Goal: Information Seeking & Learning: Check status

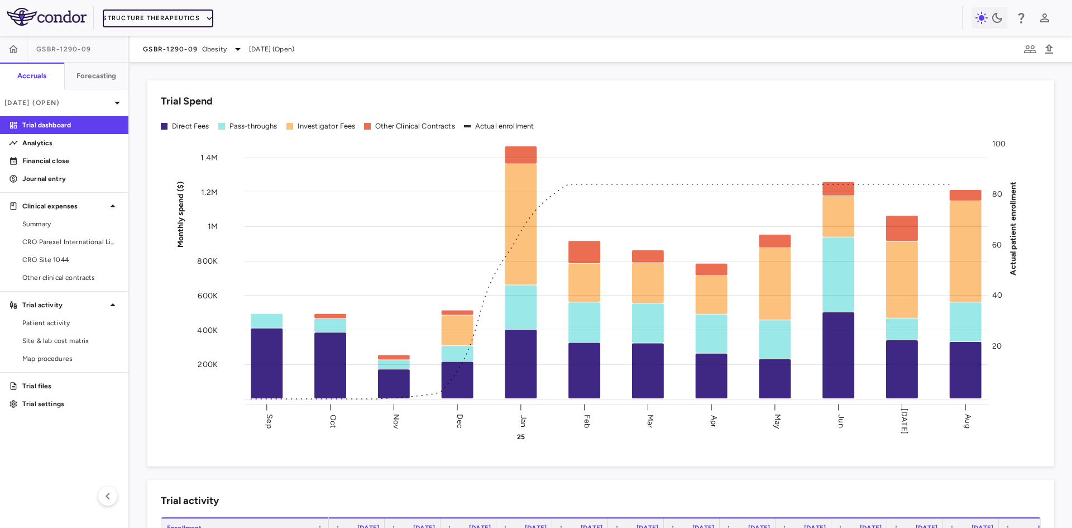
click at [154, 20] on button "Structure Therapeutics" at bounding box center [158, 18] width 111 height 18
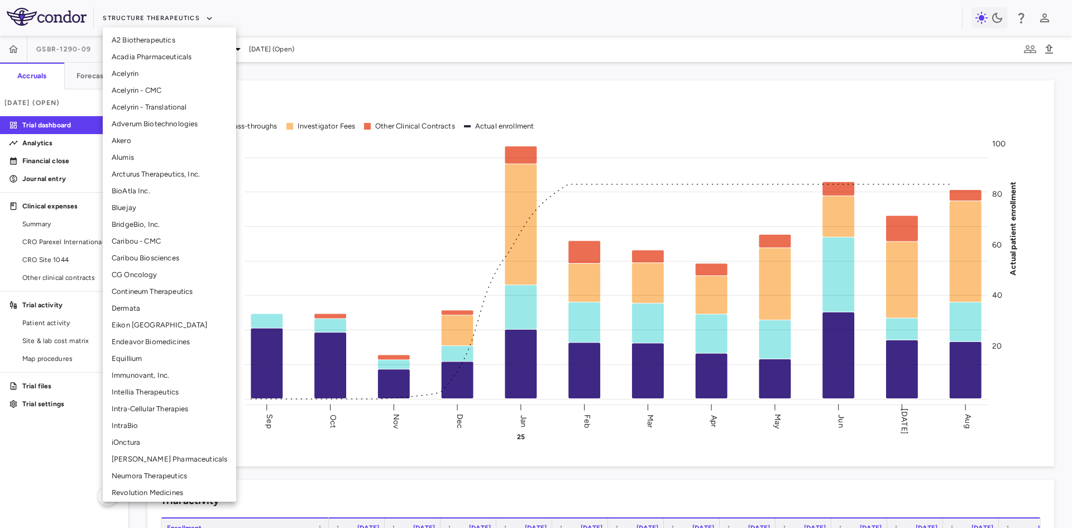
click at [146, 226] on li "BridgeBio, Inc." at bounding box center [169, 224] width 133 height 17
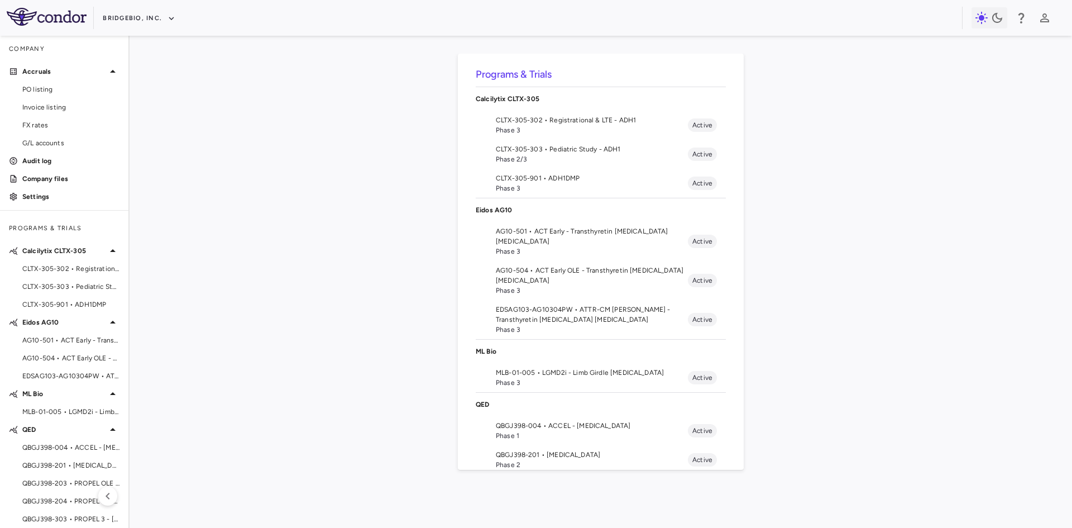
click at [537, 279] on span "AG10-504 • ACT Early OLE - Transthyretin [MEDICAL_DATA] [MEDICAL_DATA]" at bounding box center [592, 275] width 192 height 20
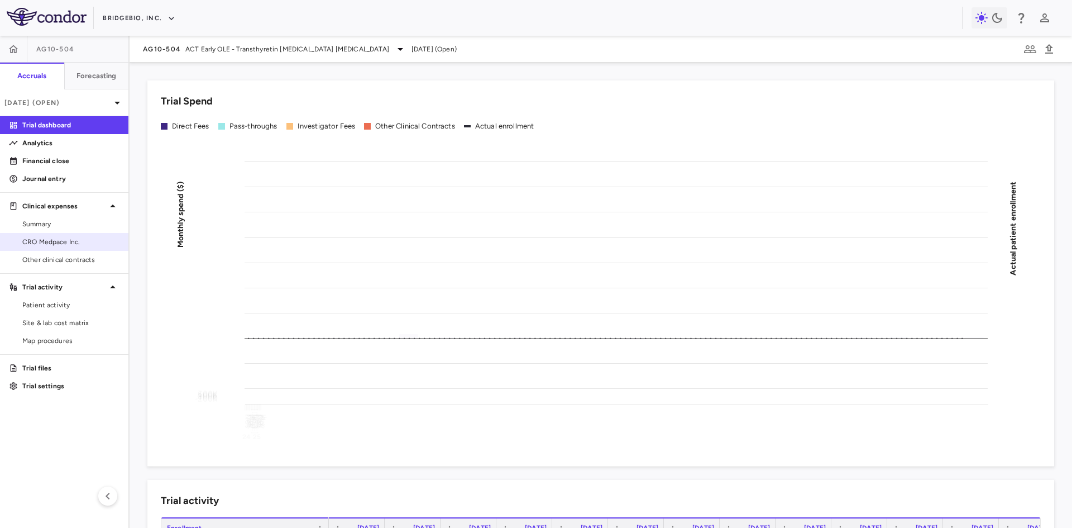
click at [80, 245] on span "CRO Medpace Inc." at bounding box center [70, 242] width 97 height 10
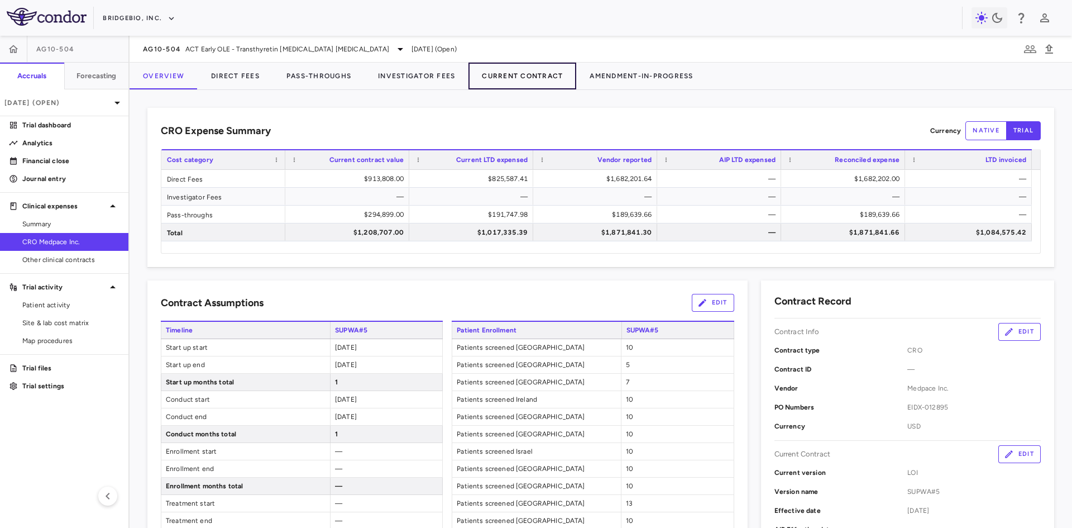
click at [544, 77] on button "Current Contract" at bounding box center [522, 76] width 108 height 27
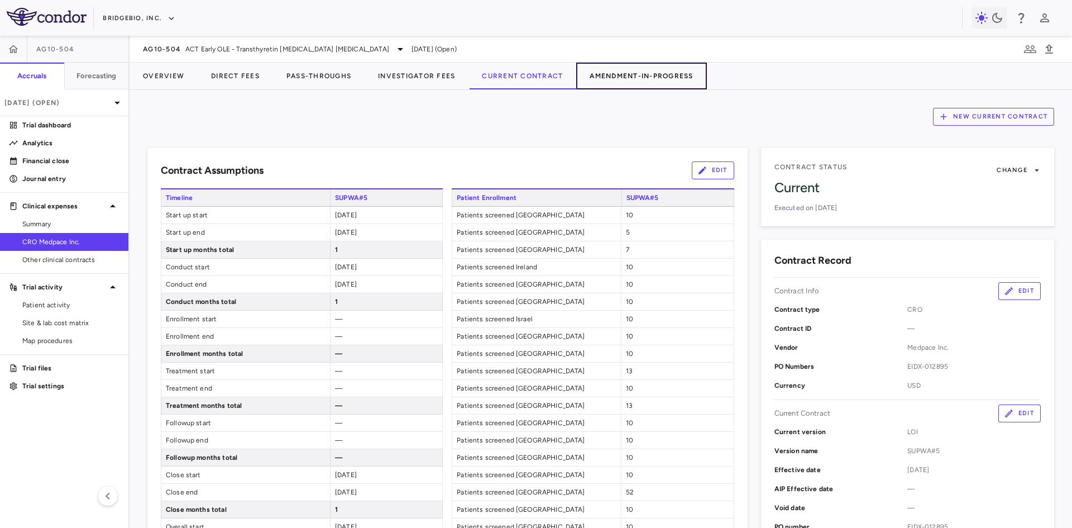
click at [664, 78] on button "Amendment-In-Progress" at bounding box center [641, 76] width 130 height 27
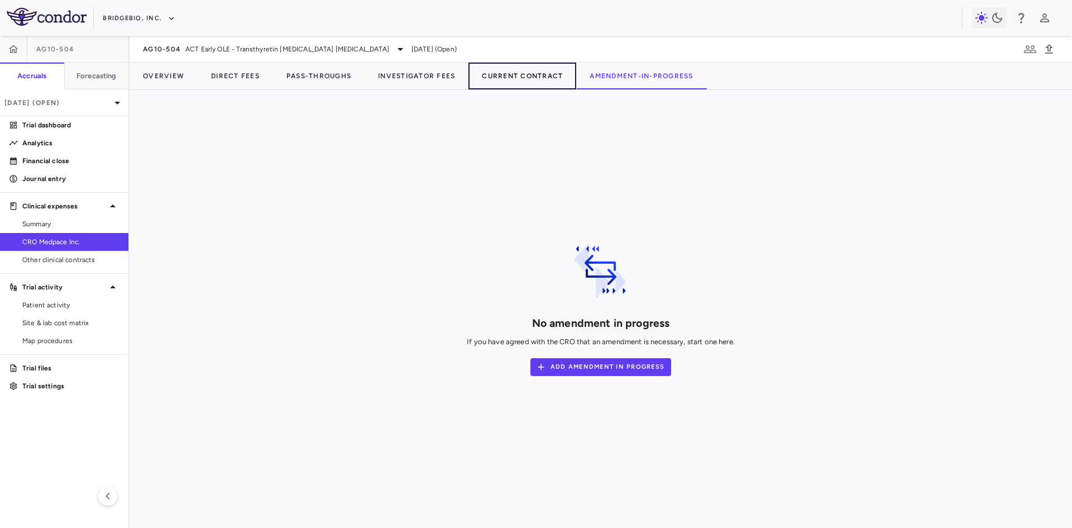
click at [521, 76] on button "Current Contract" at bounding box center [522, 76] width 108 height 27
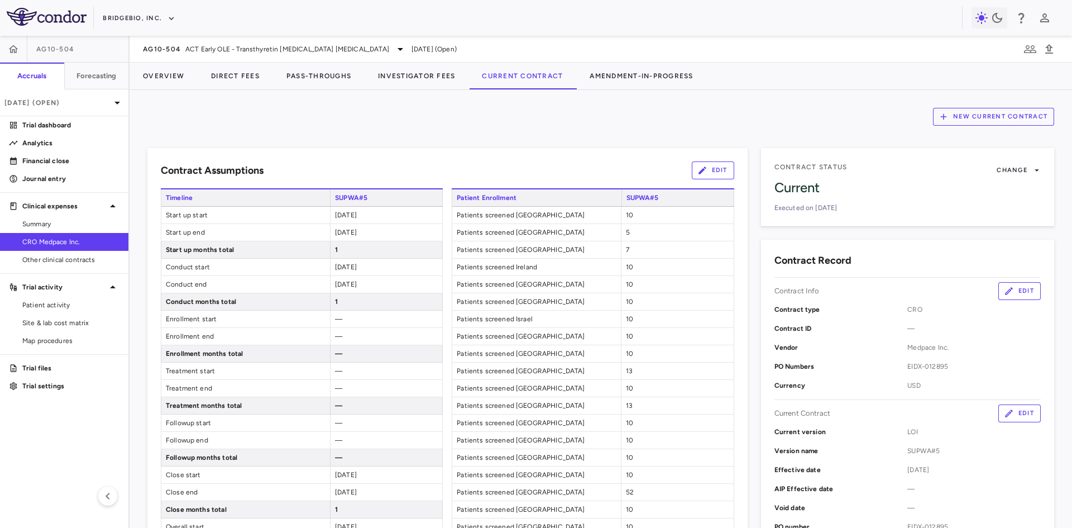
click at [982, 116] on button "New Current Contract" at bounding box center [993, 117] width 121 height 18
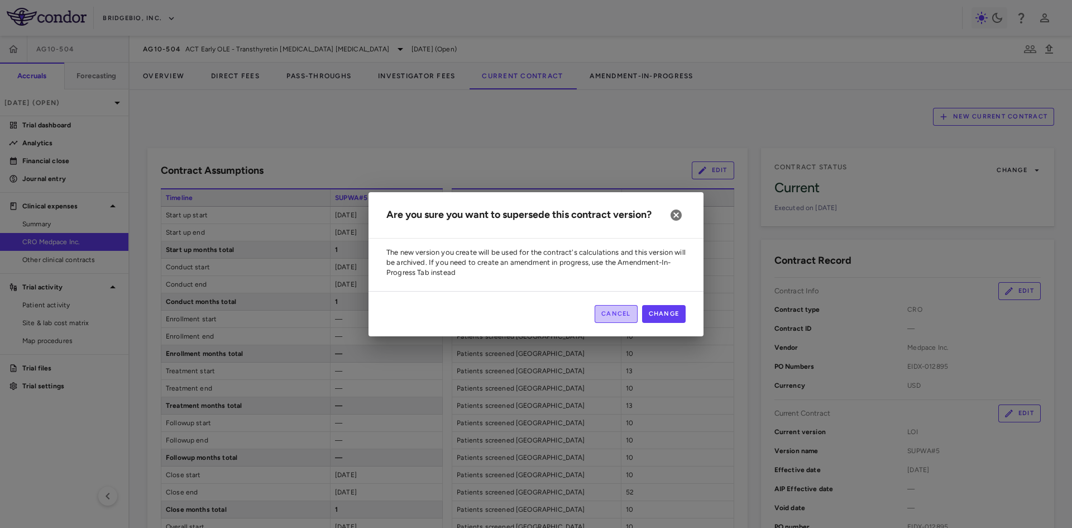
click at [612, 314] on button "Cancel" at bounding box center [616, 314] width 43 height 18
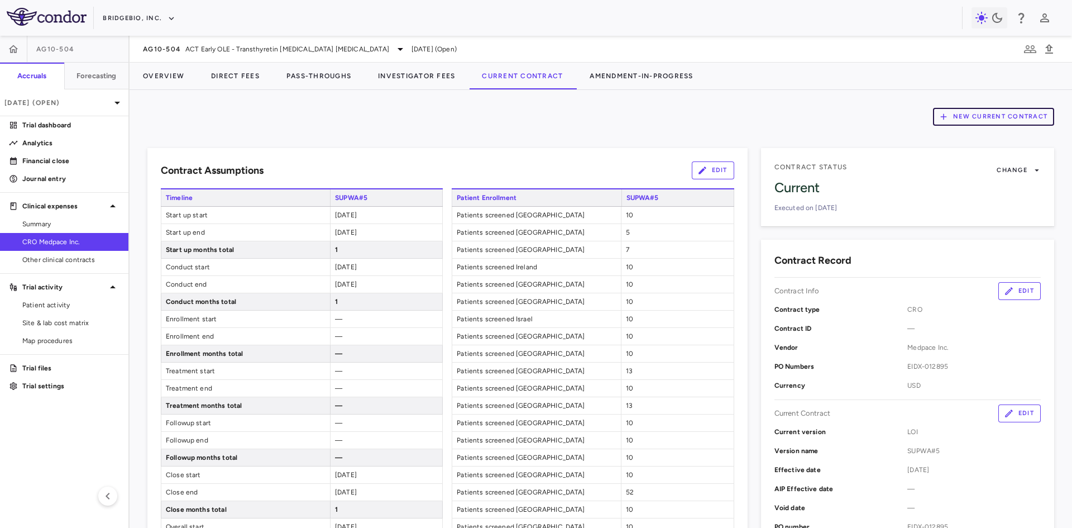
scroll to position [167, 0]
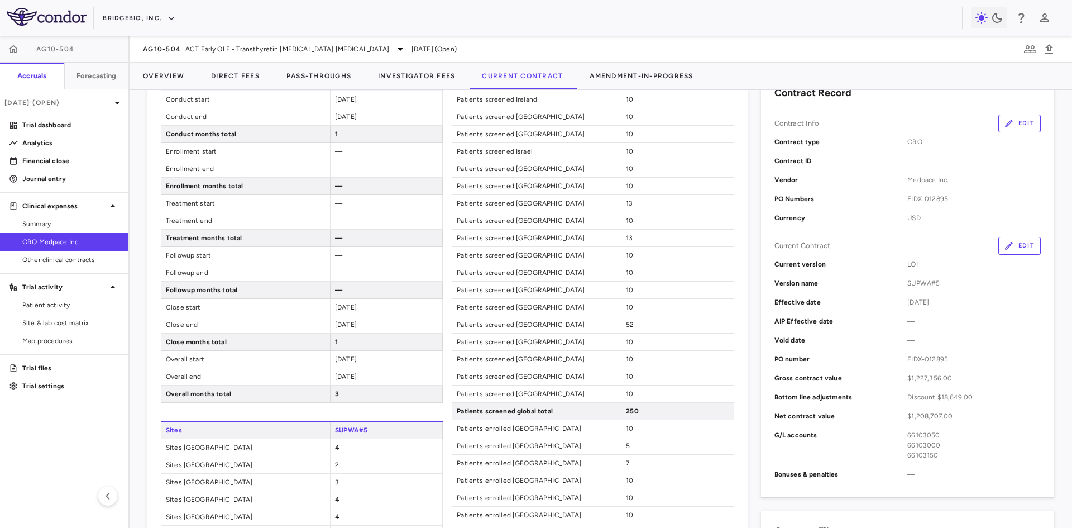
drag, startPoint x: 765, startPoint y: 303, endPoint x: 943, endPoint y: 300, distance: 178.1
click at [943, 300] on div "Contract Record Contract Info Edit Contract type CRO Contract ID — Vendor Medpa…" at bounding box center [907, 284] width 293 height 425
click at [852, 305] on p "Effective date" at bounding box center [840, 302] width 133 height 10
drag, startPoint x: 765, startPoint y: 300, endPoint x: 957, endPoint y: 309, distance: 192.3
click at [957, 309] on div "Contract Record Contract Info Edit Contract type CRO Contract ID — Vendor Medpa…" at bounding box center [907, 284] width 293 height 425
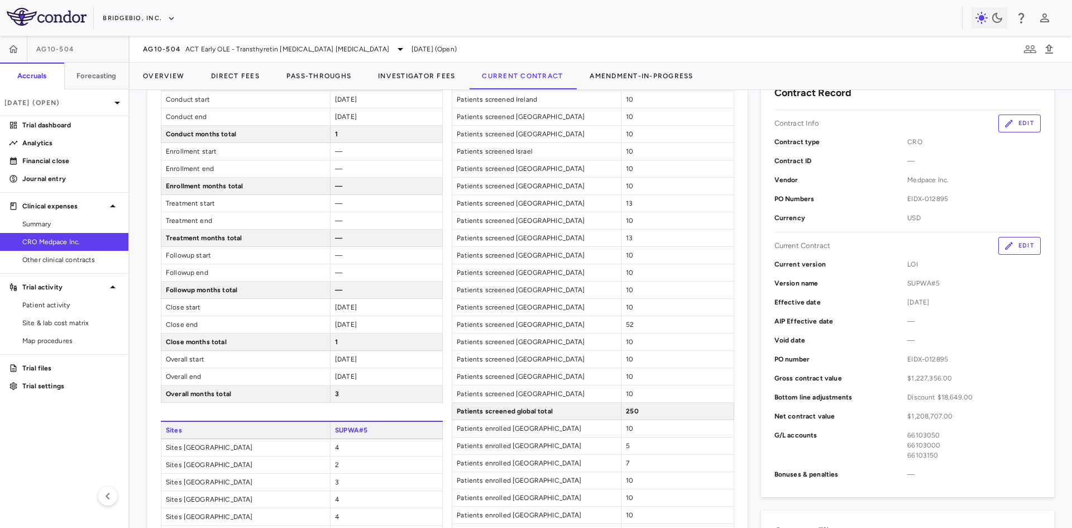
click at [793, 305] on p "Effective date" at bounding box center [840, 302] width 133 height 10
drag, startPoint x: 767, startPoint y: 299, endPoint x: 949, endPoint y: 300, distance: 182.0
click at [949, 300] on div "Contract Record Contract Info Edit Contract type CRO Contract ID — Vendor Medpa…" at bounding box center [907, 284] width 293 height 425
click at [850, 287] on p "Version name" at bounding box center [840, 283] width 133 height 10
drag, startPoint x: 932, startPoint y: 302, endPoint x: 756, endPoint y: 300, distance: 175.9
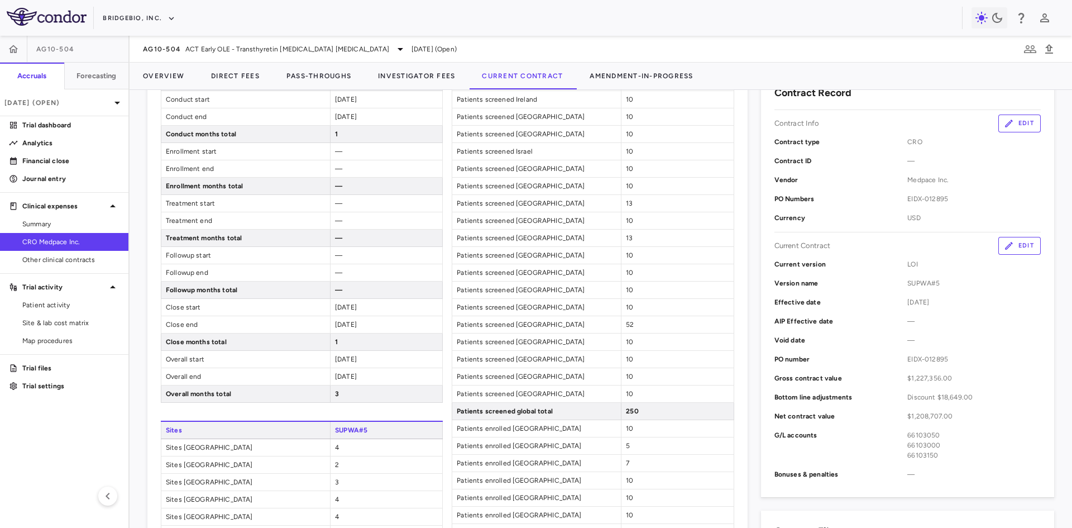
click at [761, 300] on div "Contract Record Contract Info Edit Contract type CRO Contract ID — Vendor Medpa…" at bounding box center [907, 284] width 293 height 425
click at [792, 306] on p "Effective date" at bounding box center [840, 302] width 133 height 10
drag, startPoint x: 769, startPoint y: 301, endPoint x: 941, endPoint y: 309, distance: 172.1
click at [941, 309] on div "Effective date [DATE]" at bounding box center [907, 302] width 266 height 19
click at [719, 241] on div "13" at bounding box center [677, 237] width 112 height 17
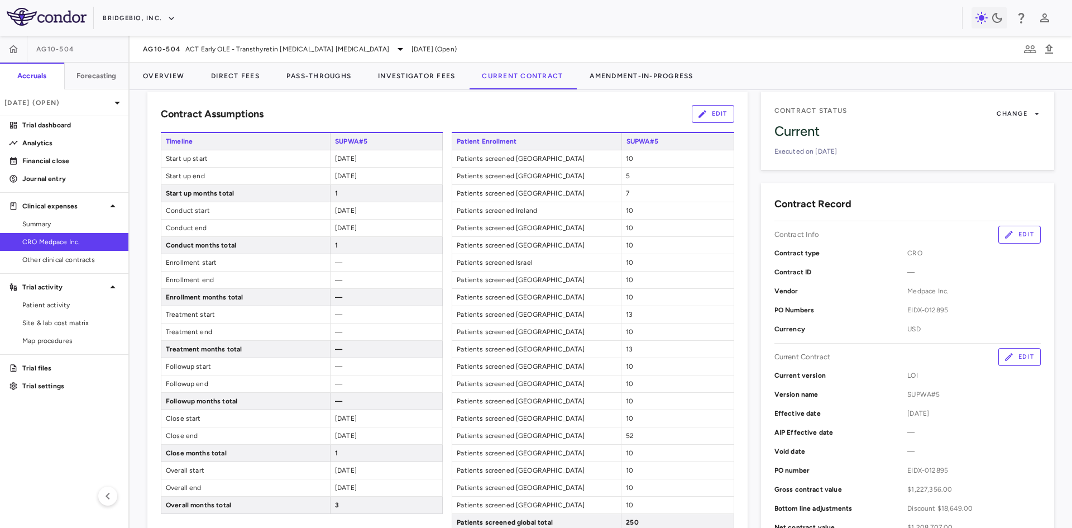
scroll to position [56, 0]
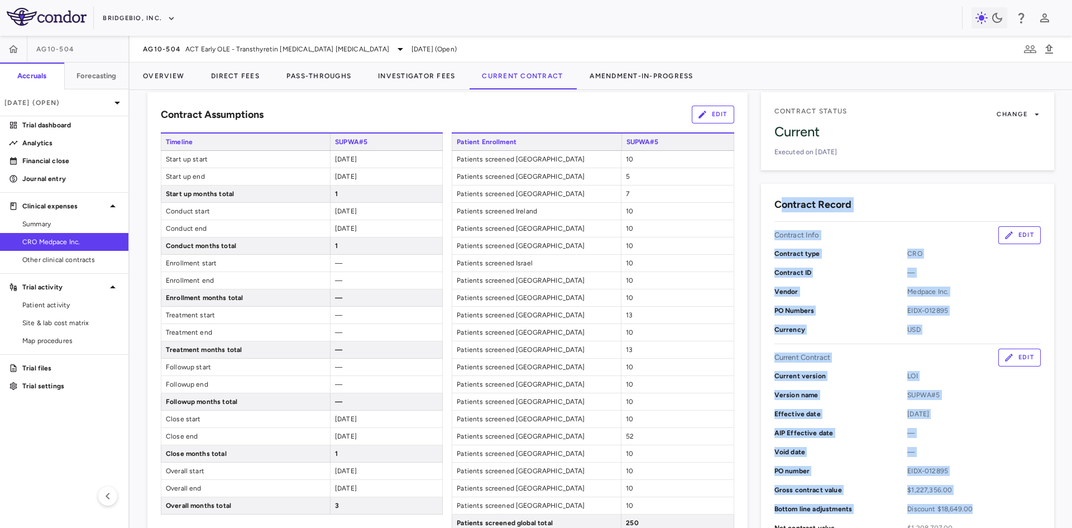
drag, startPoint x: 776, startPoint y: 201, endPoint x: 970, endPoint y: 502, distance: 357.9
click at [970, 502] on div "Contract Record Contract Info Edit Contract type CRO Contract ID — Vendor Medpa…" at bounding box center [907, 396] width 293 height 425
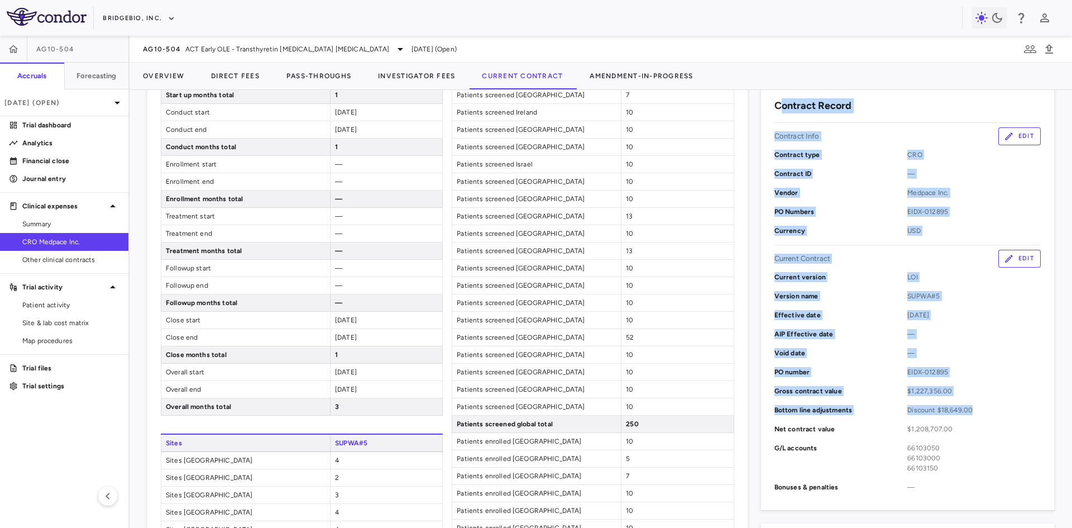
scroll to position [167, 0]
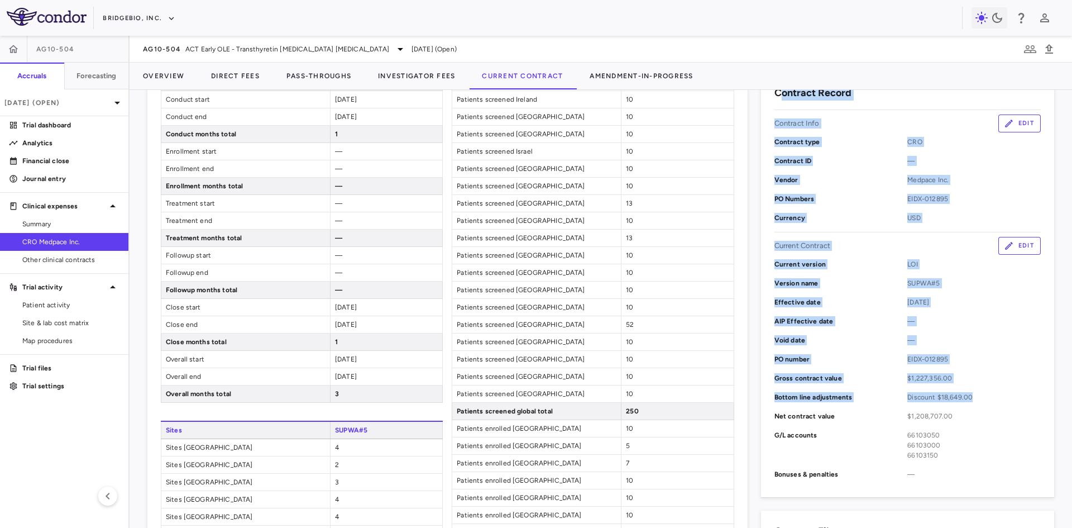
click at [805, 156] on p "Contract ID" at bounding box center [840, 161] width 133 height 10
click at [799, 133] on div "Contract type CRO" at bounding box center [907, 141] width 266 height 19
click at [786, 119] on p "Contract Info" at bounding box center [796, 123] width 45 height 10
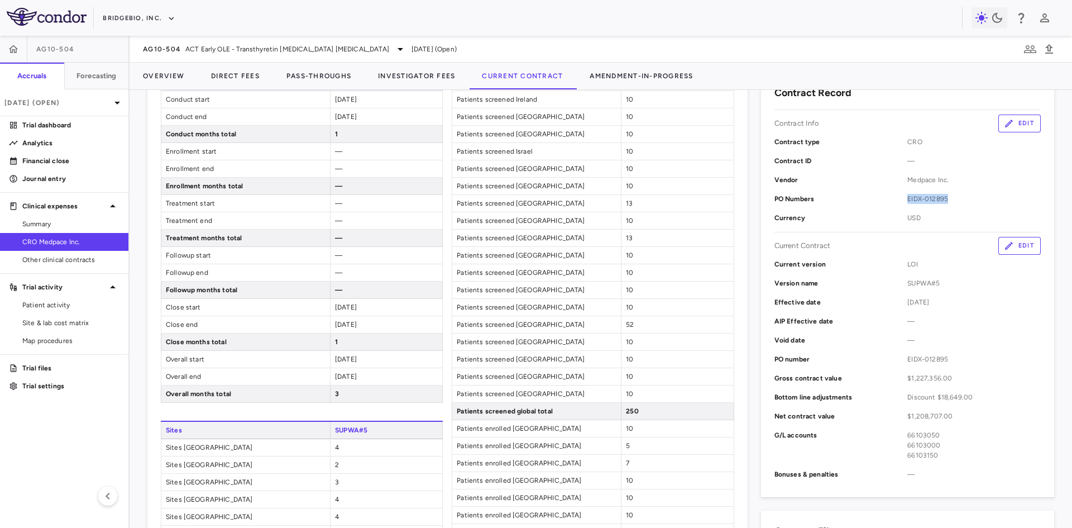
drag, startPoint x: 904, startPoint y: 198, endPoint x: 974, endPoint y: 204, distance: 70.1
click at [973, 204] on div "PO Numbers EIDX-012895" at bounding box center [907, 198] width 266 height 19
click at [793, 190] on div "PO Numbers EIDX-012895" at bounding box center [907, 198] width 266 height 19
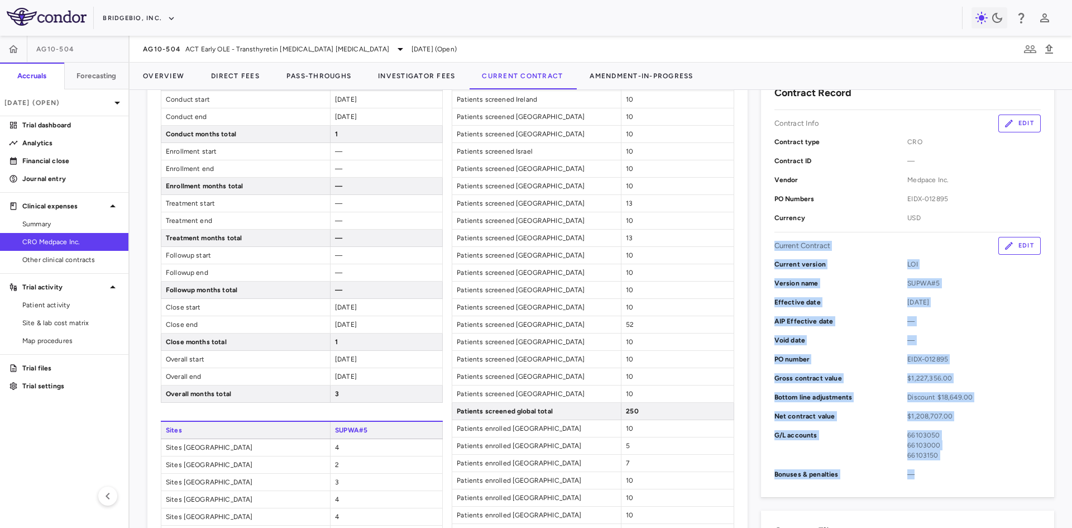
drag, startPoint x: 768, startPoint y: 246, endPoint x: 967, endPoint y: 467, distance: 297.3
click at [967, 467] on div "Contract Record Contract Info Edit Contract type CRO Contract ID — Vendor Medpa…" at bounding box center [907, 284] width 293 height 425
click at [816, 313] on div "AIP Effective date —" at bounding box center [907, 321] width 266 height 19
click at [884, 303] on p "Effective date" at bounding box center [840, 302] width 133 height 10
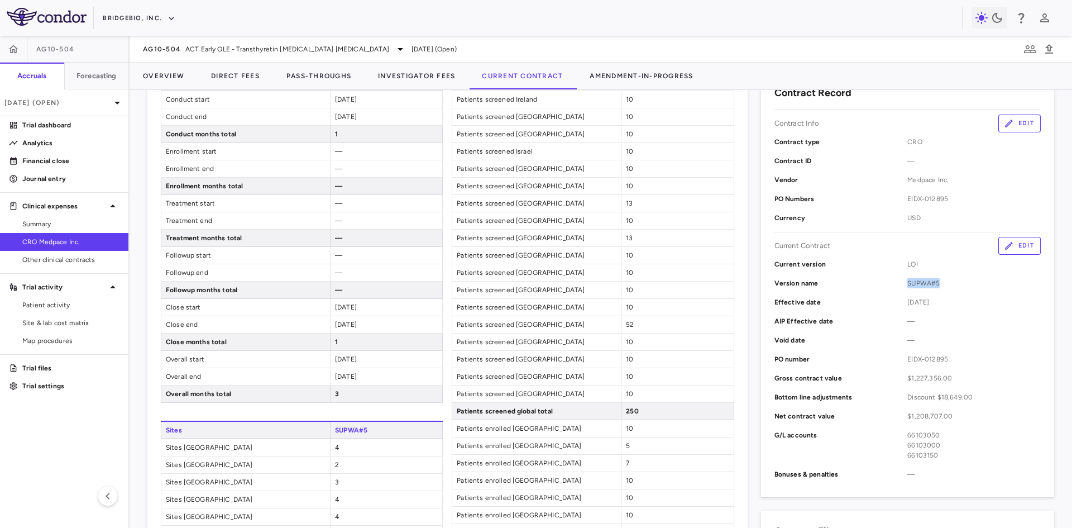
drag, startPoint x: 897, startPoint y: 280, endPoint x: 940, endPoint y: 284, distance: 43.8
click at [940, 284] on div "Version name SUPWA#5" at bounding box center [907, 283] width 266 height 19
click at [908, 265] on span "LOI" at bounding box center [973, 264] width 133 height 10
drag, startPoint x: 902, startPoint y: 299, endPoint x: 956, endPoint y: 310, distance: 54.7
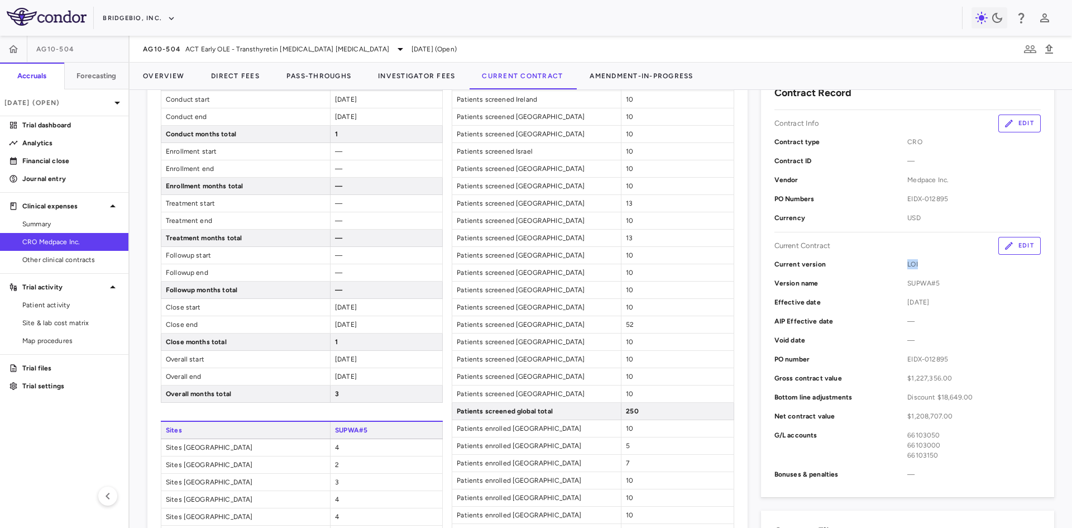
click at [956, 310] on div "Effective date [DATE]" at bounding box center [907, 302] width 266 height 19
drag, startPoint x: 901, startPoint y: 197, endPoint x: 959, endPoint y: 203, distance: 58.4
click at [959, 203] on span "EIDX-012895" at bounding box center [973, 199] width 133 height 10
drag, startPoint x: 898, startPoint y: 282, endPoint x: 949, endPoint y: 303, distance: 55.4
click at [949, 303] on div "Current version LOI Version name SUPWA#5 Effective date [DATE] AIP Effective da…" at bounding box center [907, 369] width 266 height 229
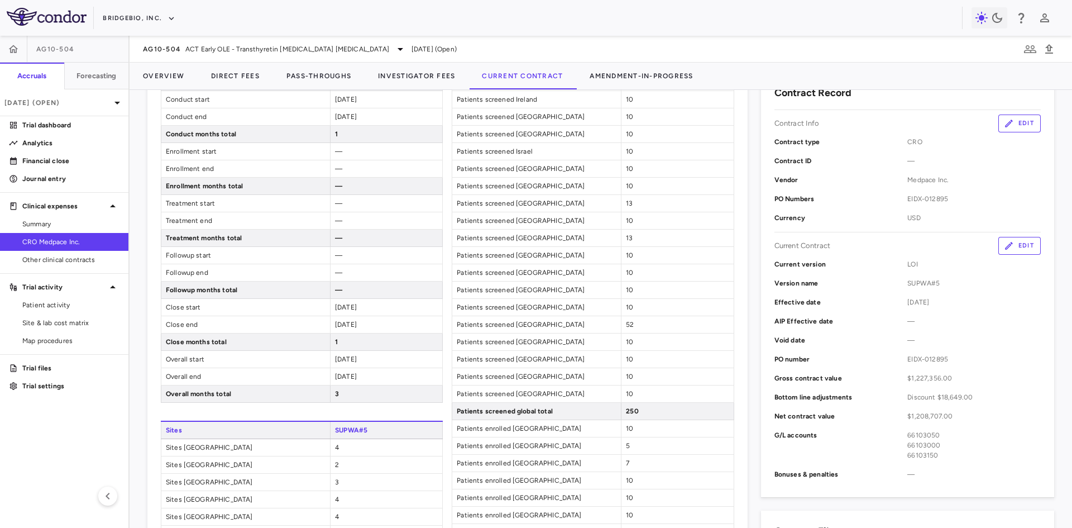
click at [917, 396] on div "Discount $18,649.00" at bounding box center [973, 397] width 133 height 10
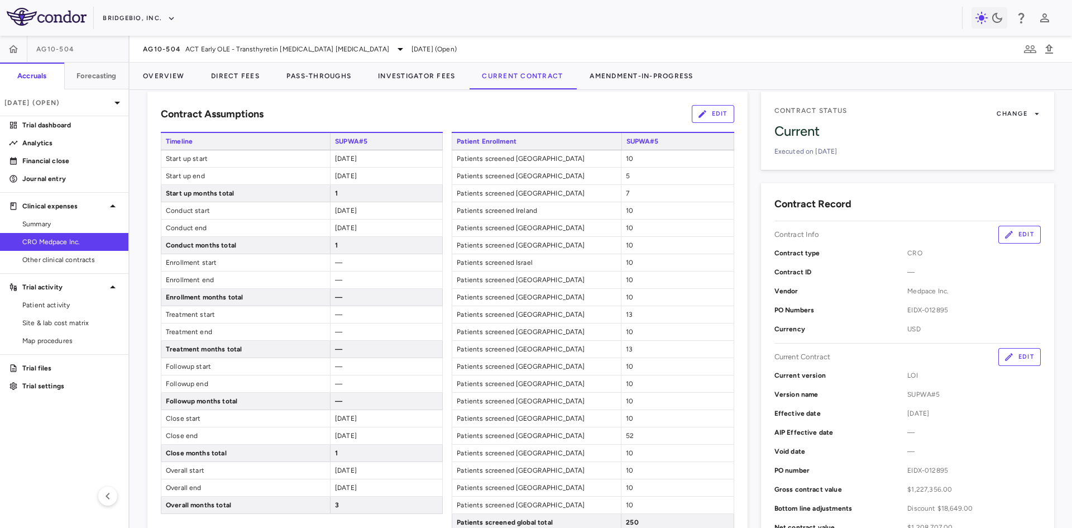
scroll to position [56, 0]
drag, startPoint x: 920, startPoint y: 409, endPoint x: 761, endPoint y: 416, distance: 158.7
click at [761, 416] on div "Contract Record Contract Info Edit Contract type CRO Contract ID — Vendor Medpa…" at bounding box center [907, 396] width 293 height 425
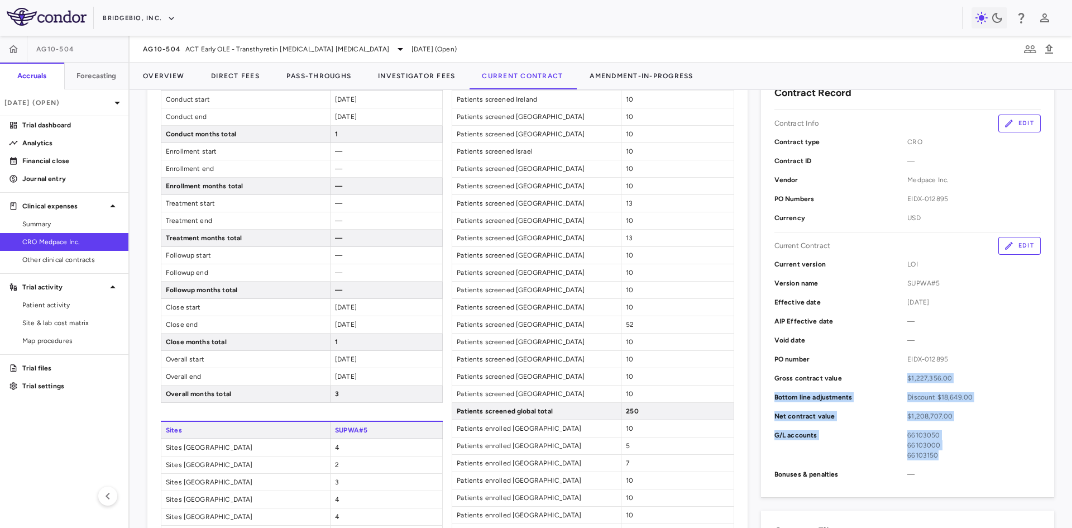
drag, startPoint x: 854, startPoint y: 375, endPoint x: 977, endPoint y: 459, distance: 148.7
click at [977, 459] on div "Current version LOI Version name SUPWA#5 Effective date [DATE] AIP Effective da…" at bounding box center [907, 369] width 266 height 229
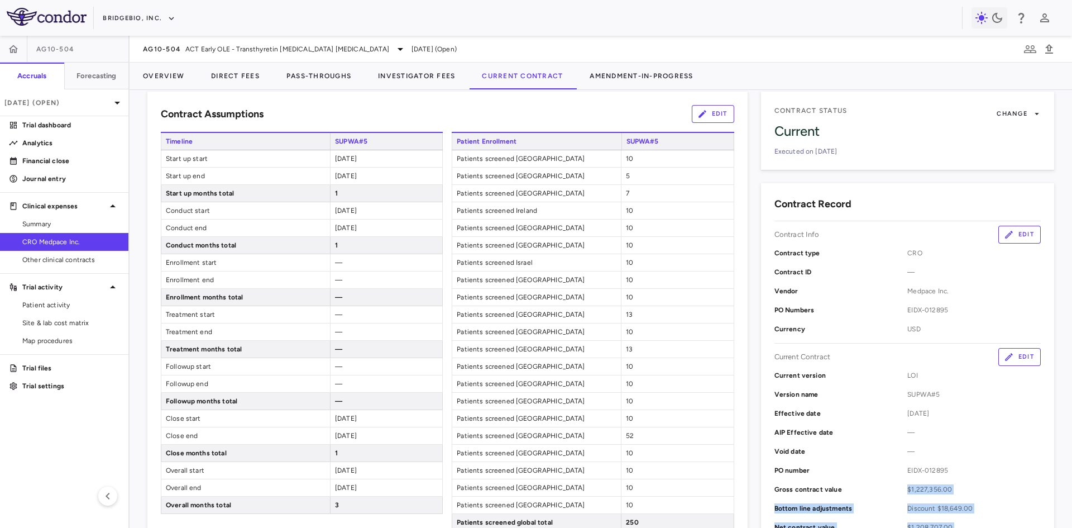
scroll to position [56, 0]
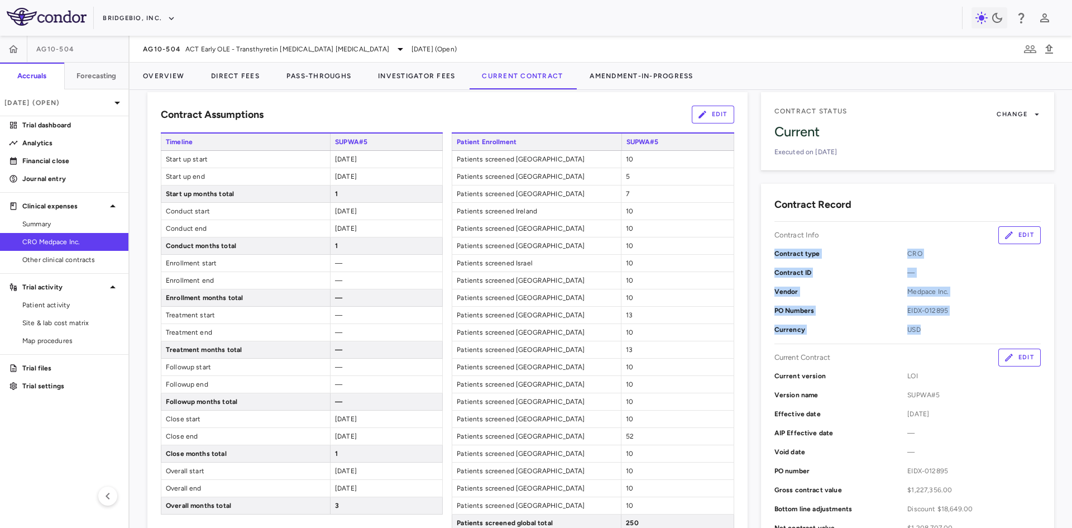
drag, startPoint x: 770, startPoint y: 255, endPoint x: 922, endPoint y: 336, distance: 172.6
click at [922, 336] on div "Contract Record Contract Info Edit Contract type CRO Contract ID — Vendor Medpa…" at bounding box center [907, 396] width 293 height 425
click at [867, 266] on div "Contract ID —" at bounding box center [907, 272] width 266 height 19
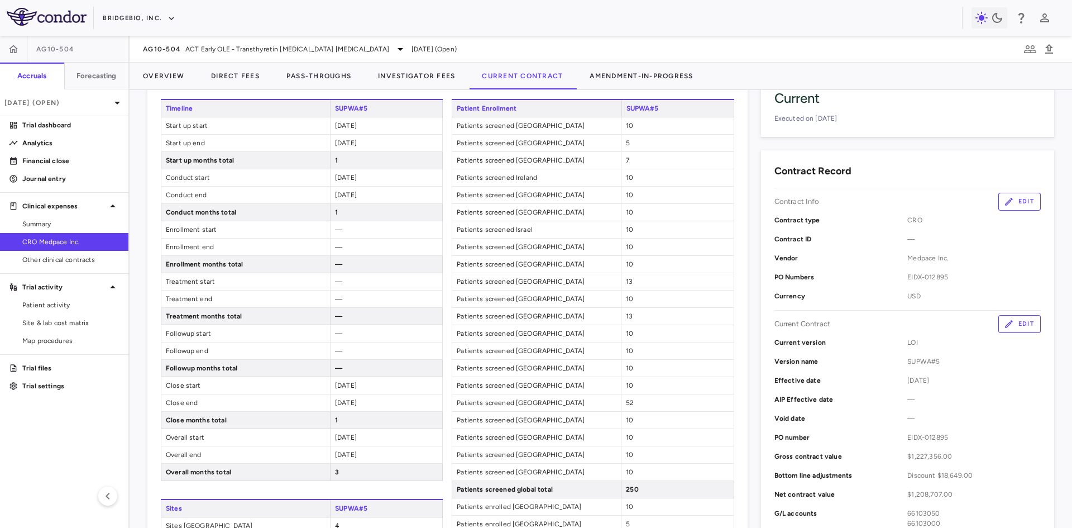
scroll to position [0, 0]
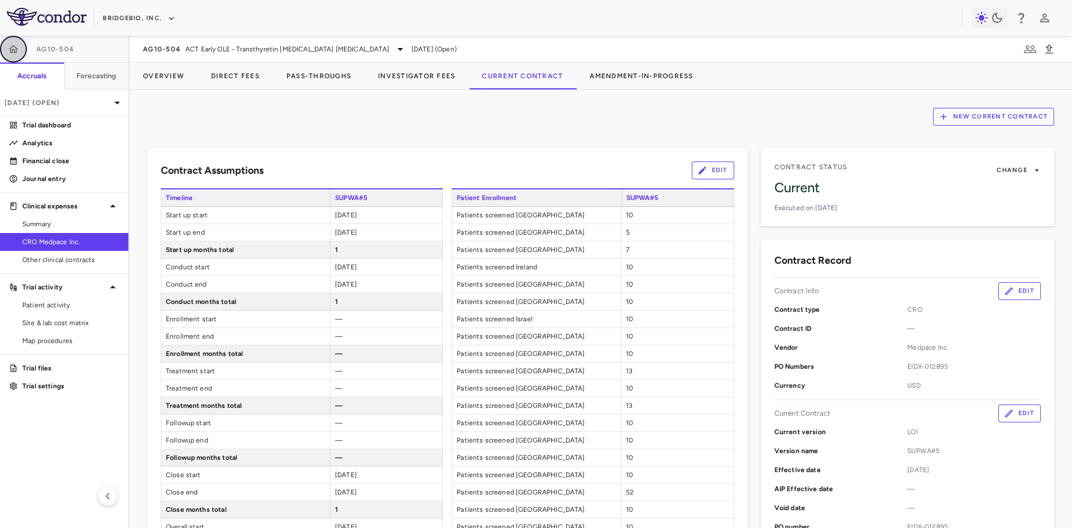
click at [13, 50] on icon "button" at bounding box center [13, 49] width 9 height 8
